Goal: Information Seeking & Learning: Learn about a topic

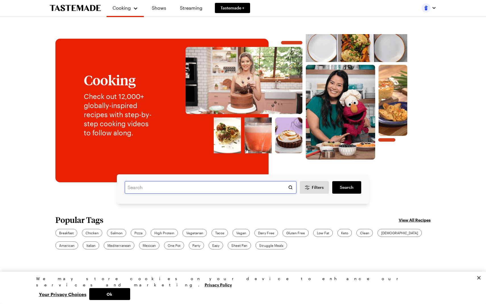
click at [160, 191] on input "text" at bounding box center [211, 187] width 172 height 13
click at [93, 229] on div "Chicken" at bounding box center [92, 233] width 20 height 8
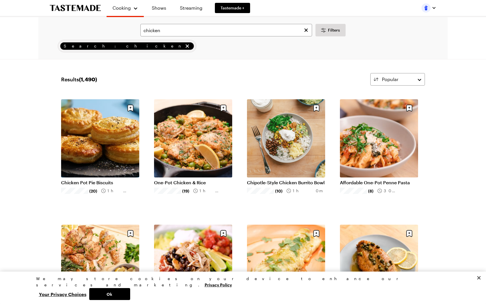
click at [93, 304] on link "Lemon Roast Chicken" at bounding box center [100, 308] width 78 height 6
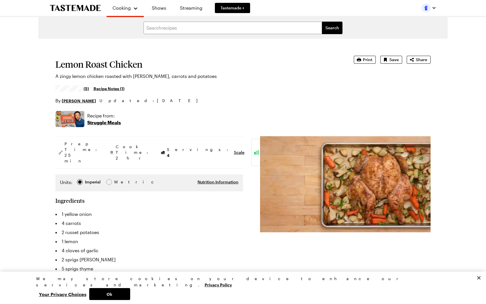
type textarea "x"
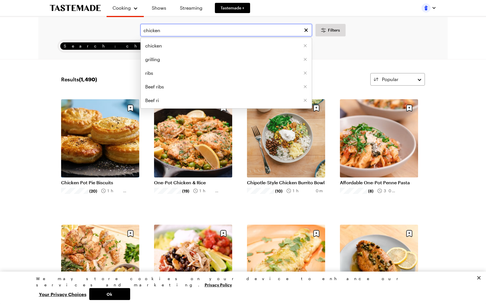
click at [165, 30] on input "chicken" at bounding box center [226, 30] width 172 height 13
type input "chicken wings"
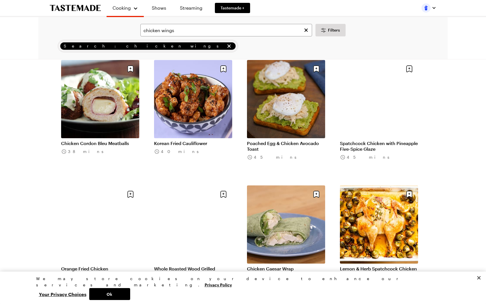
scroll to position [541, 0]
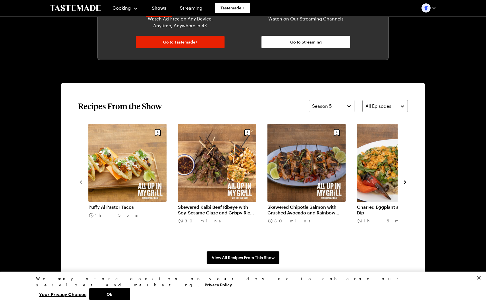
scroll to position [365, 0]
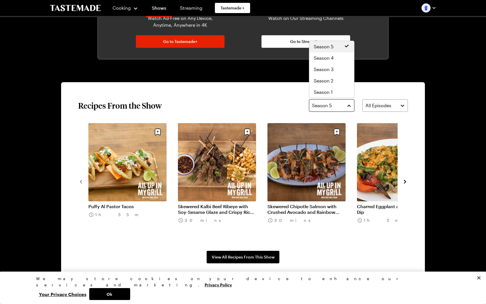
click at [348, 104] on button "Season 5" at bounding box center [331, 105] width 45 height 13
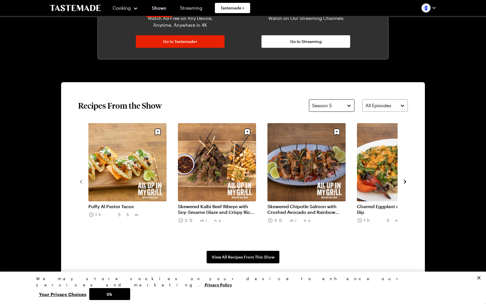
click at [348, 104] on button "Season 5" at bounding box center [331, 105] width 45 height 13
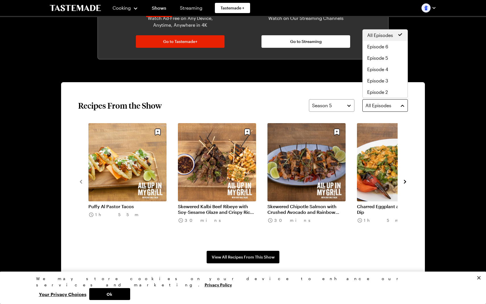
click at [404, 105] on button "All Episodes" at bounding box center [385, 105] width 45 height 13
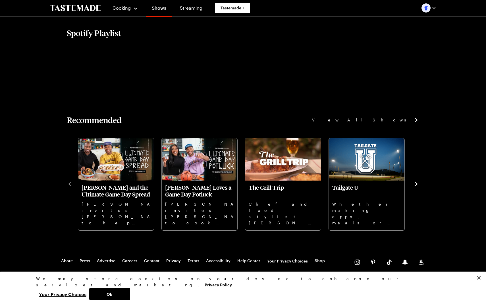
scroll to position [641, 0]
click at [130, 290] on button "Ok" at bounding box center [109, 294] width 41 height 12
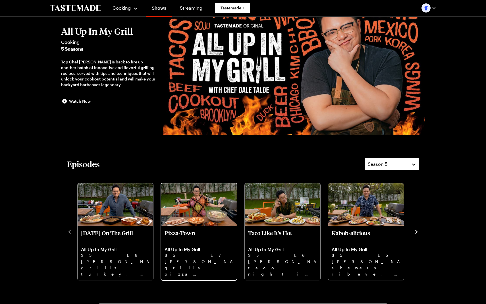
scroll to position [40, 0]
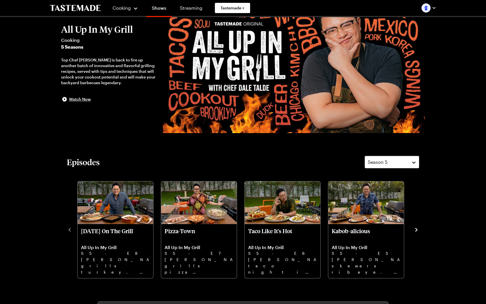
click at [417, 228] on icon "navigate to next item" at bounding box center [417, 230] width 6 height 6
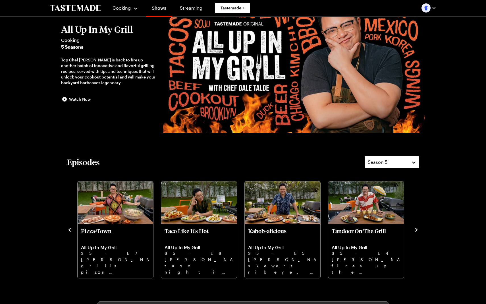
click at [417, 228] on icon "navigate to next item" at bounding box center [417, 230] width 6 height 6
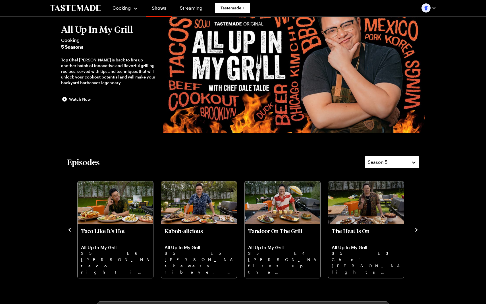
click at [417, 228] on icon "navigate to next item" at bounding box center [417, 230] width 6 height 6
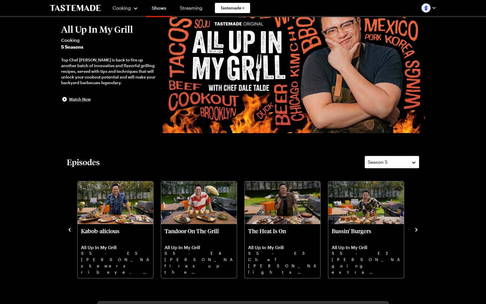
click at [417, 228] on icon "navigate to next item" at bounding box center [417, 230] width 6 height 6
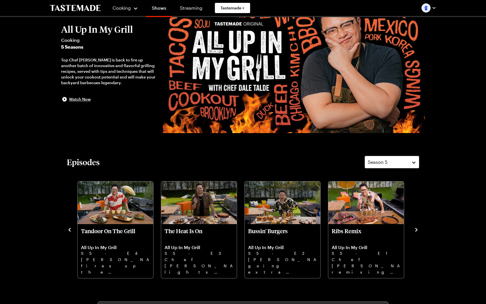
click at [417, 228] on icon "navigate to next item" at bounding box center [417, 230] width 6 height 6
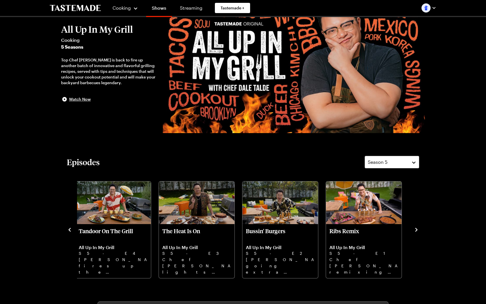
click at [417, 227] on icon "navigate to next item" at bounding box center [417, 230] width 6 height 6
click at [416, 228] on icon "navigate to next item" at bounding box center [416, 230] width 2 height 4
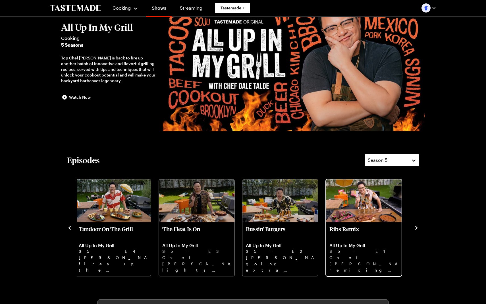
scroll to position [42, 0]
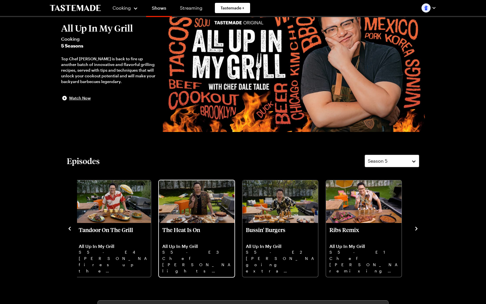
click at [181, 258] on p "Chef [PERSON_NAME] lights it up—fiery wings, chili steak, smoky toast, and spic…" at bounding box center [196, 264] width 69 height 18
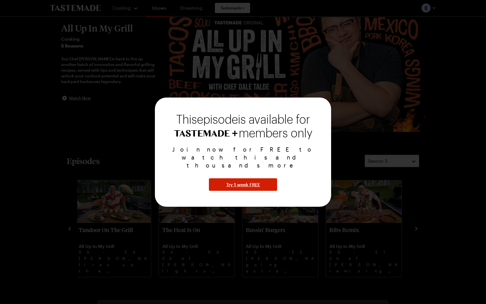
click at [240, 181] on span "Try 1 week FREE" at bounding box center [243, 184] width 34 height 7
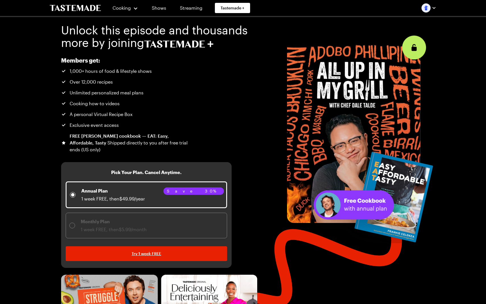
click at [69, 7] on icon "To Tastemade Home Page" at bounding box center [75, 8] width 51 height 6
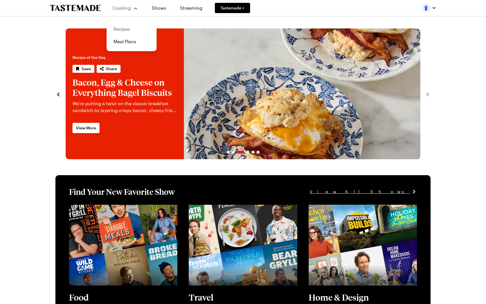
click at [121, 28] on link "Recipes" at bounding box center [131, 29] width 43 height 13
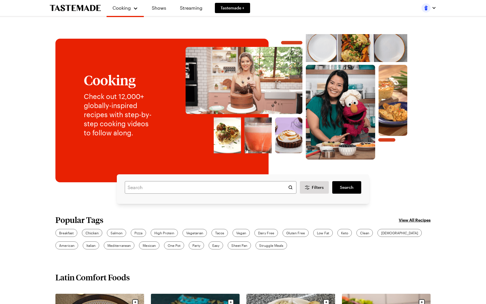
click at [89, 233] on span "Chicken" at bounding box center [92, 232] width 13 height 5
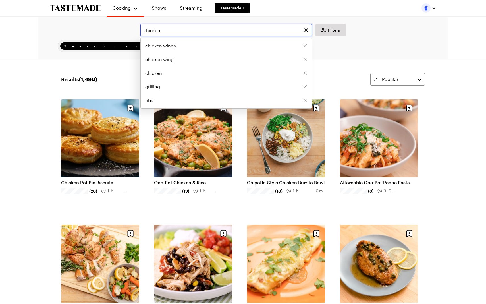
click at [165, 30] on input "chicken" at bounding box center [226, 30] width 172 height 13
type input "chicken wings"
